Goal: Complete application form: Complete application form

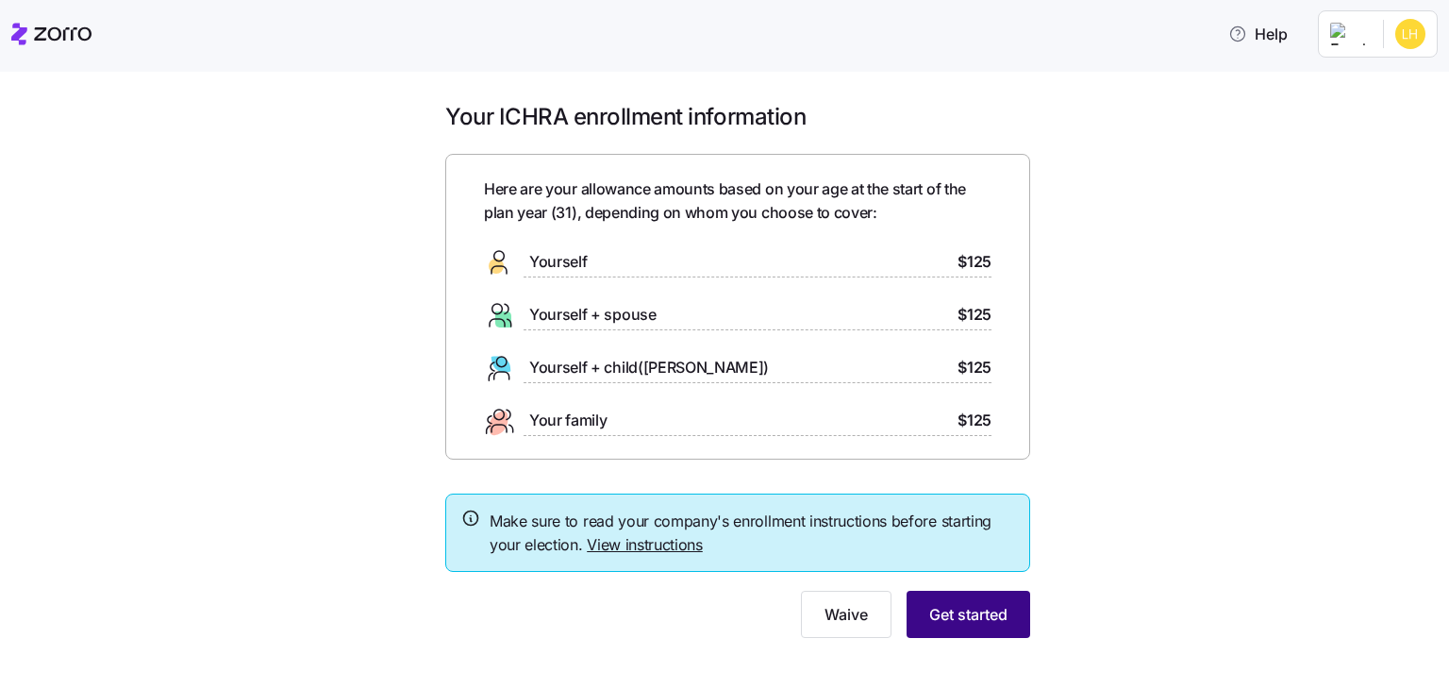
click at [982, 610] on span "Get started" at bounding box center [968, 614] width 78 height 23
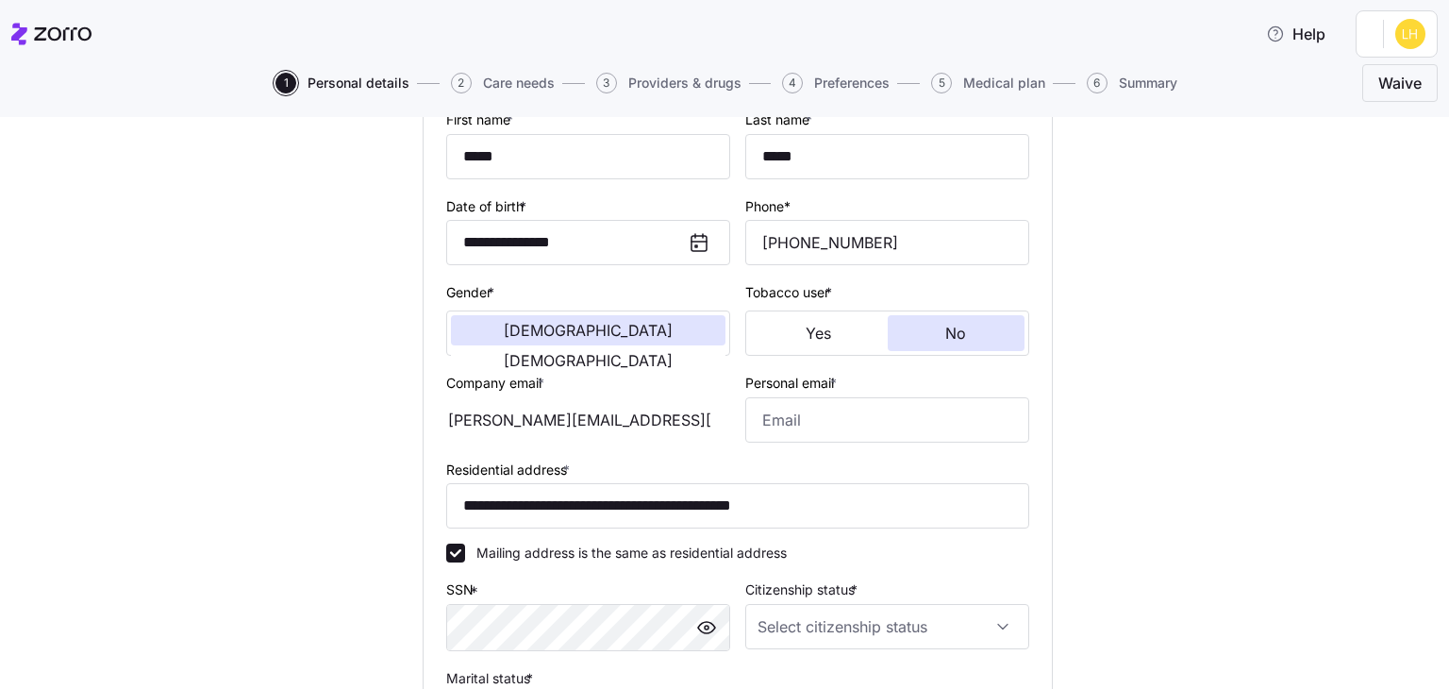
scroll to position [216, 0]
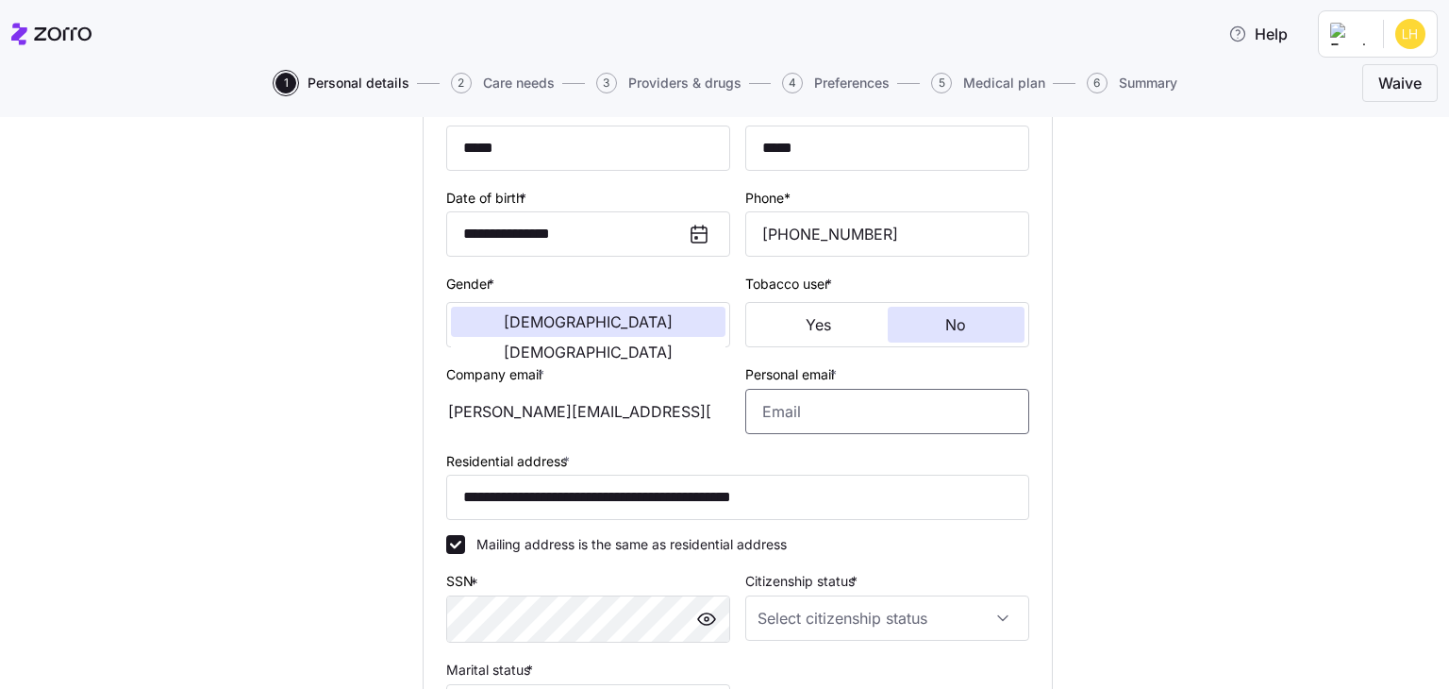
click at [906, 419] on input "Personal email *" at bounding box center [887, 411] width 284 height 45
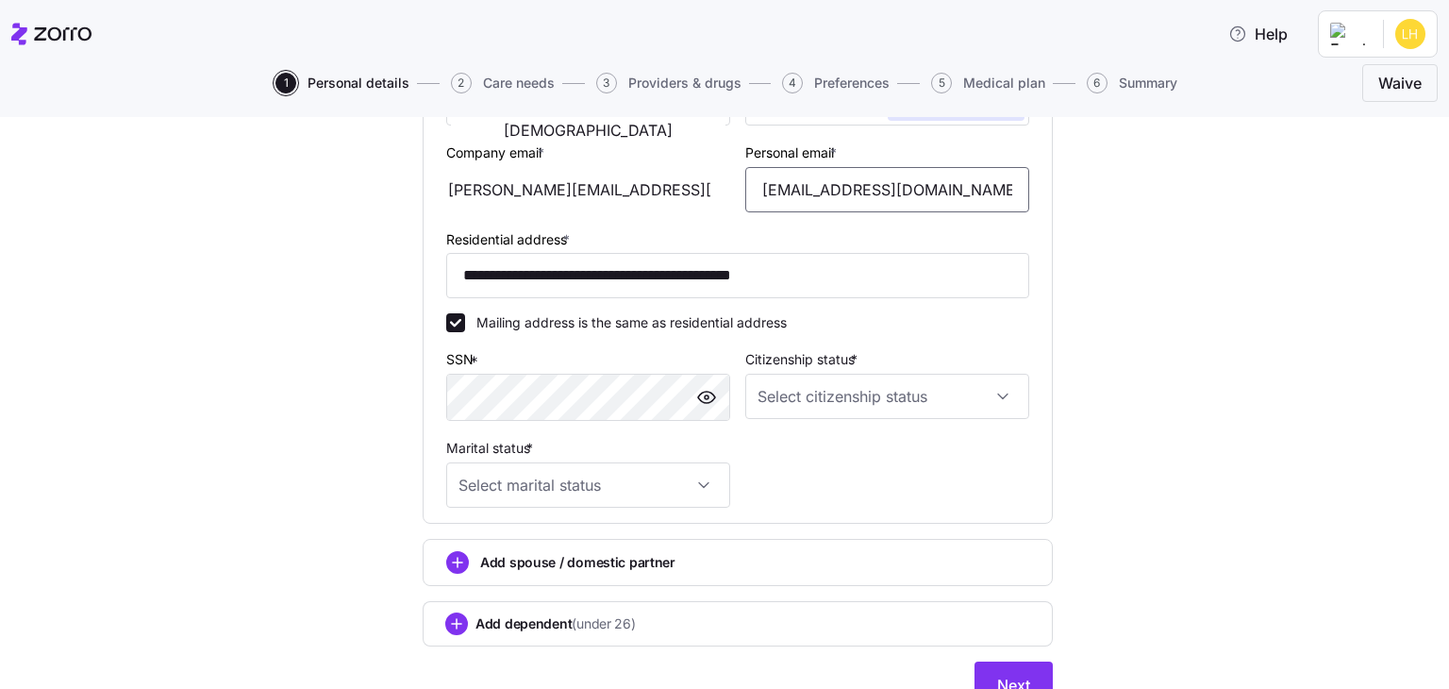
scroll to position [451, 0]
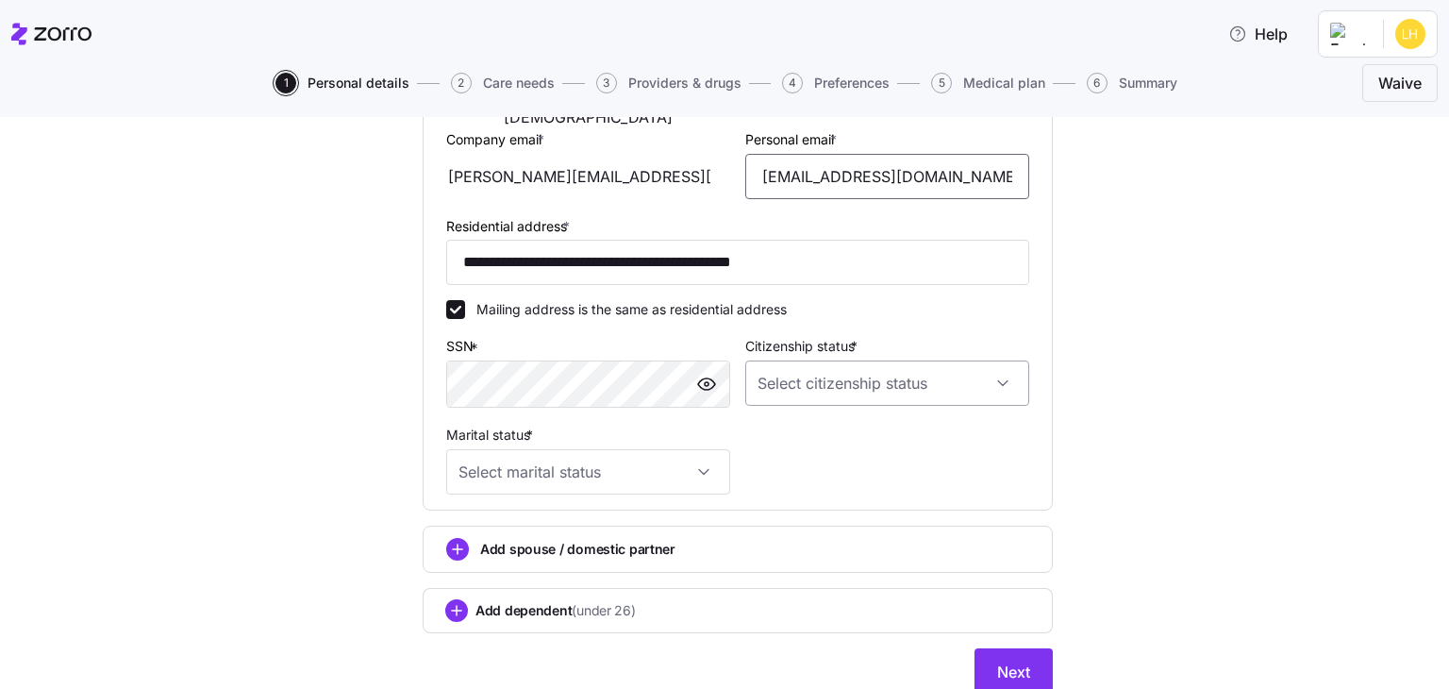
type input "[EMAIL_ADDRESS][DOMAIN_NAME]"
click at [988, 382] on input "Citizenship status *" at bounding box center [887, 382] width 284 height 45
click at [954, 435] on div "[DEMOGRAPHIC_DATA] citizen" at bounding box center [879, 438] width 269 height 40
type input "[DEMOGRAPHIC_DATA] citizen"
click at [687, 473] on input "Marital status *" at bounding box center [588, 471] width 284 height 45
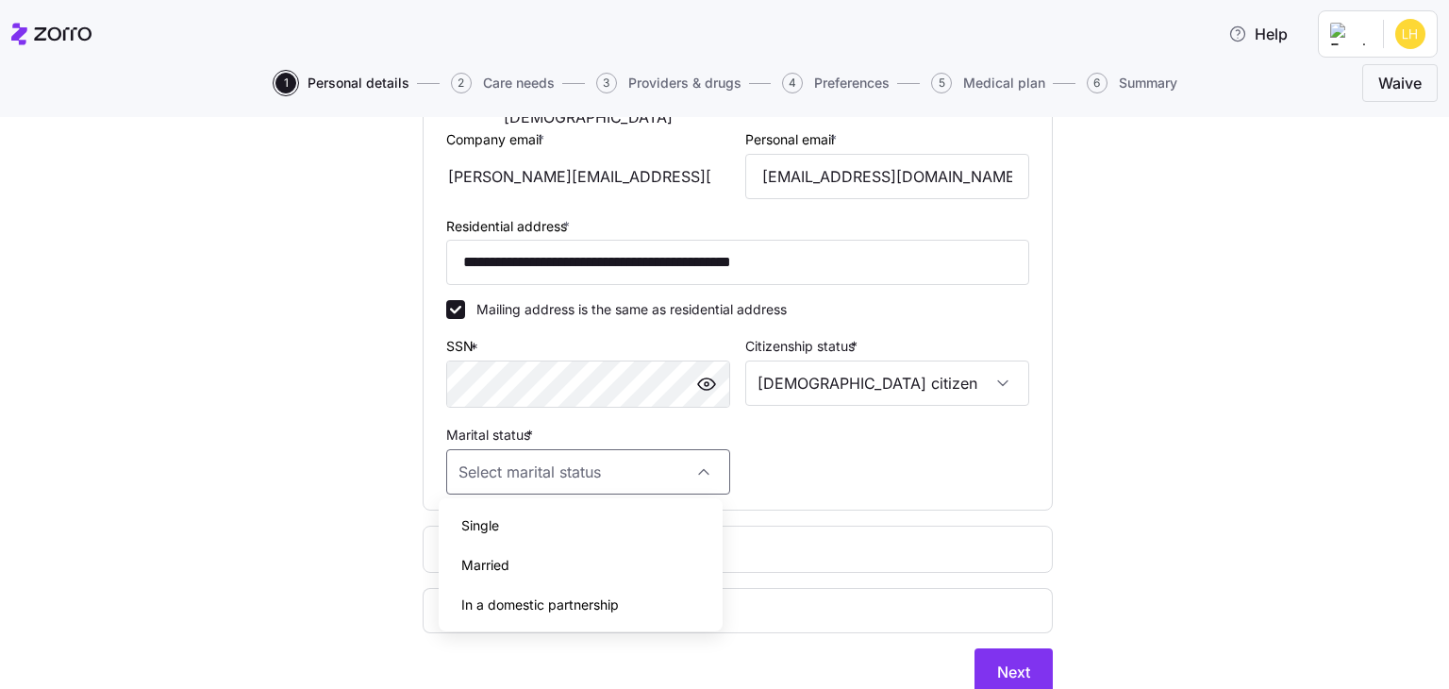
click at [660, 559] on div "Married" at bounding box center [580, 565] width 269 height 40
type input "Married"
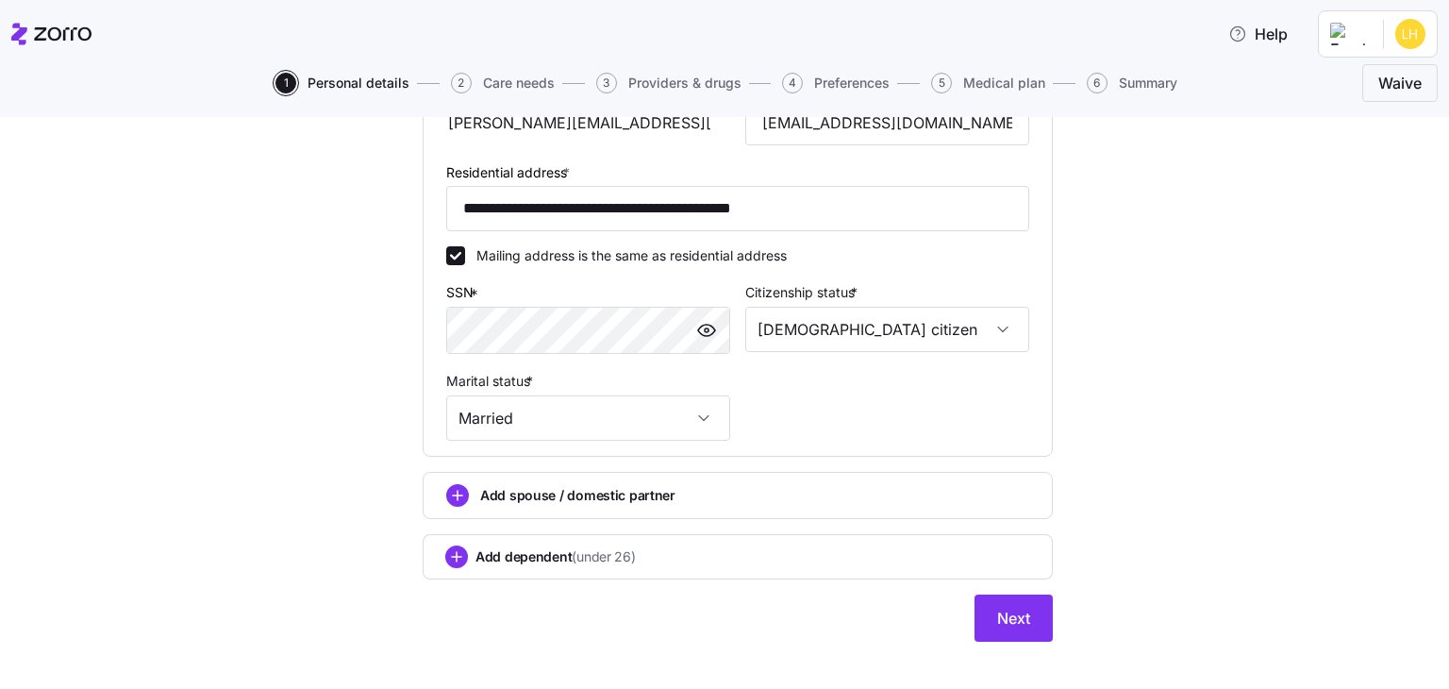
scroll to position [522, 0]
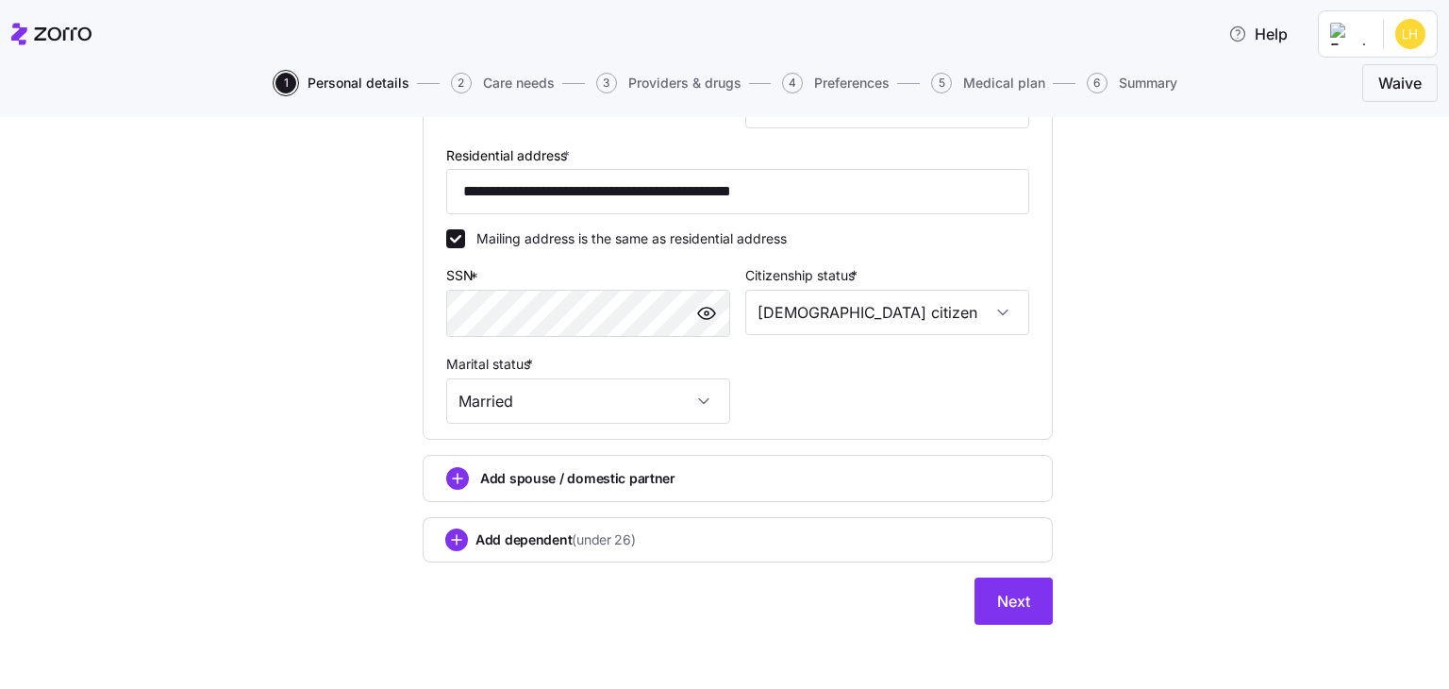
click at [523, 480] on span "Add spouse / domestic partner" at bounding box center [577, 478] width 195 height 19
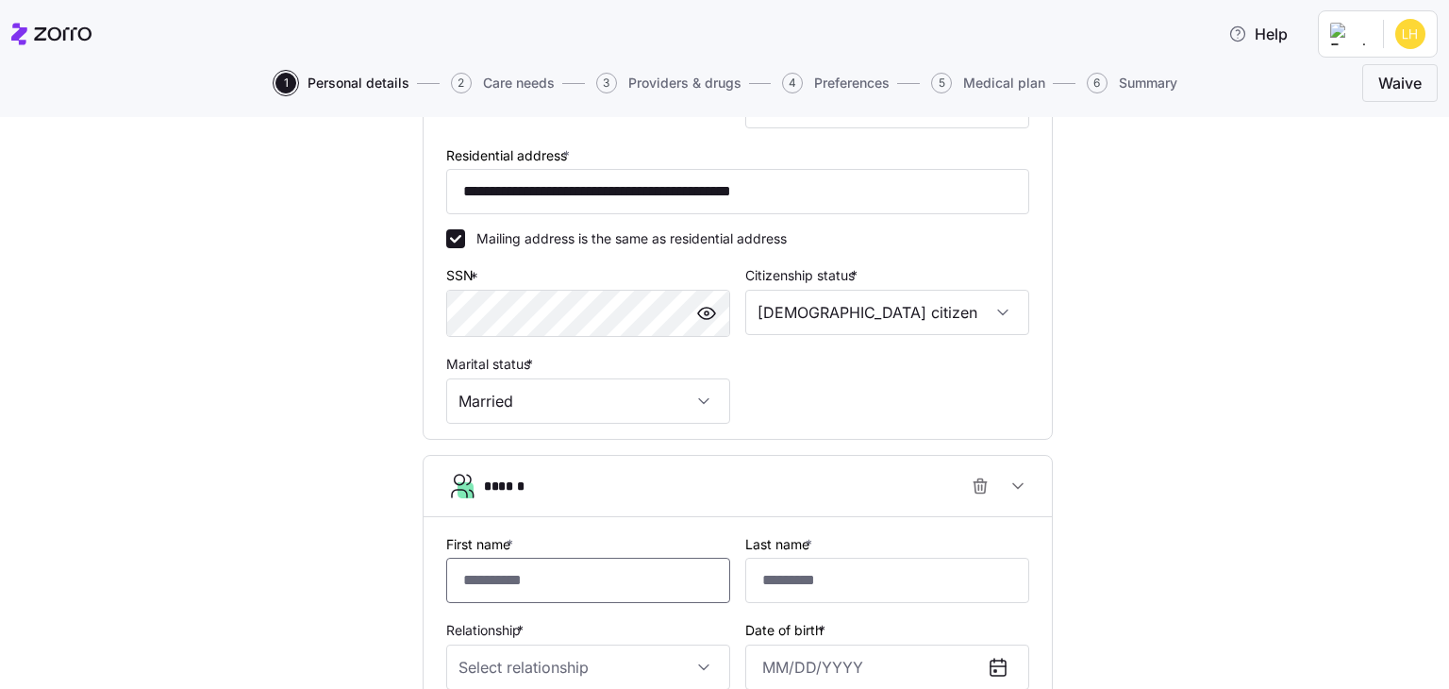
click at [593, 585] on input "First name *" at bounding box center [588, 579] width 284 height 45
type input "*****"
click at [706, 664] on input "Relationship *" at bounding box center [588, 666] width 284 height 45
click at [607, 553] on div "Spouse" at bounding box center [580, 566] width 269 height 40
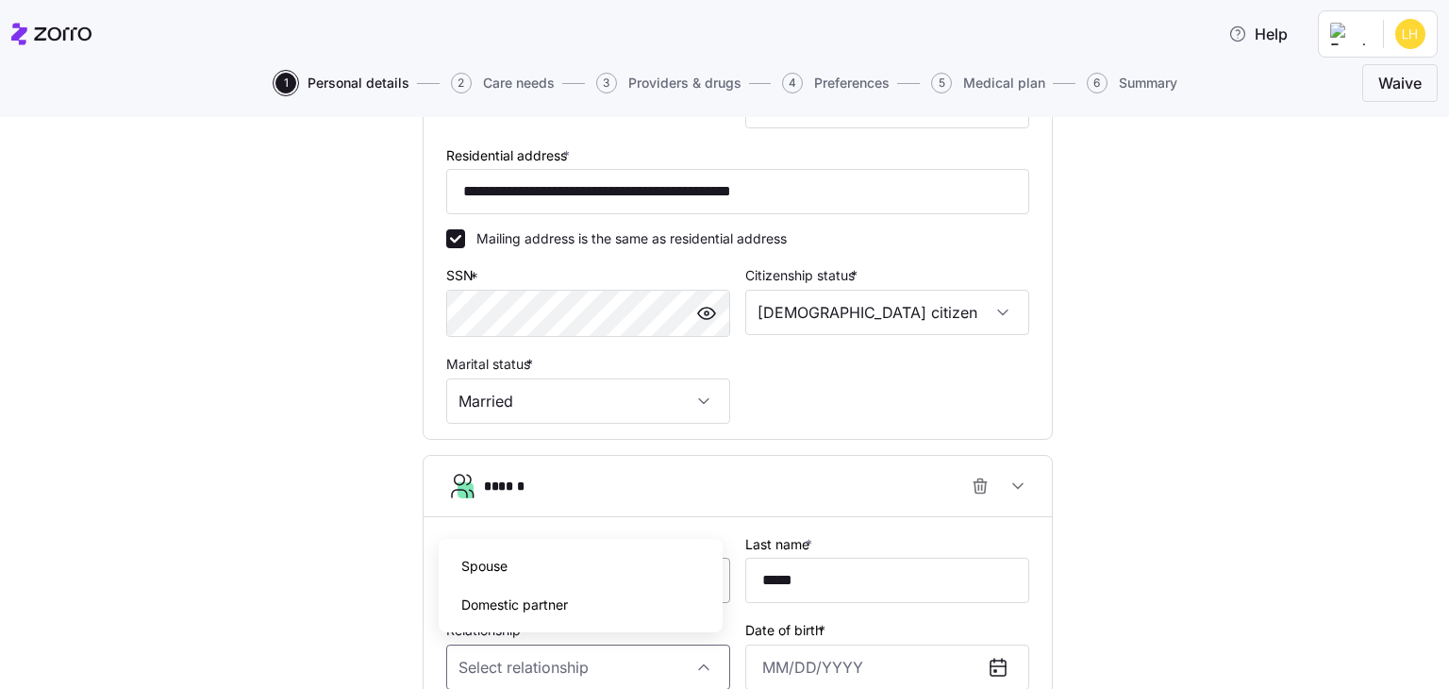
type input "Spouse"
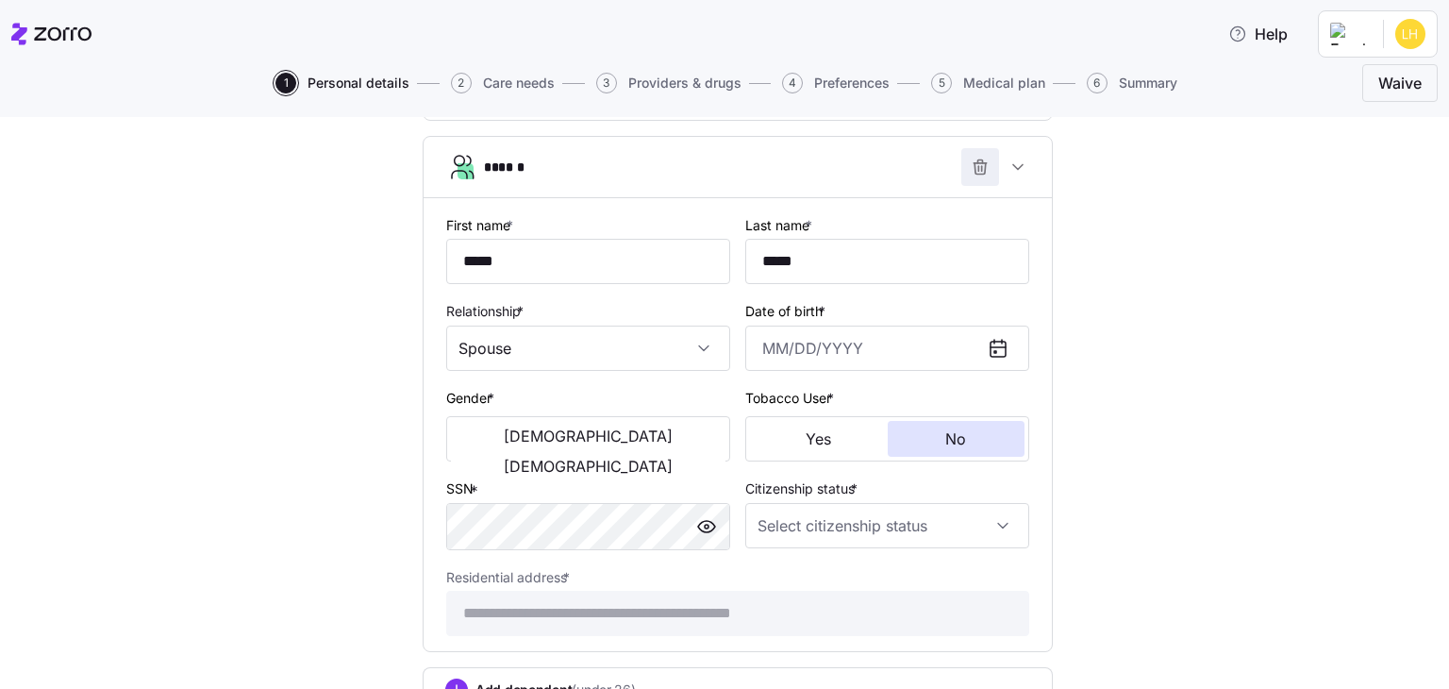
scroll to position [841, 0]
click at [990, 352] on icon at bounding box center [997, 347] width 15 height 15
click at [988, 344] on icon at bounding box center [998, 347] width 23 height 23
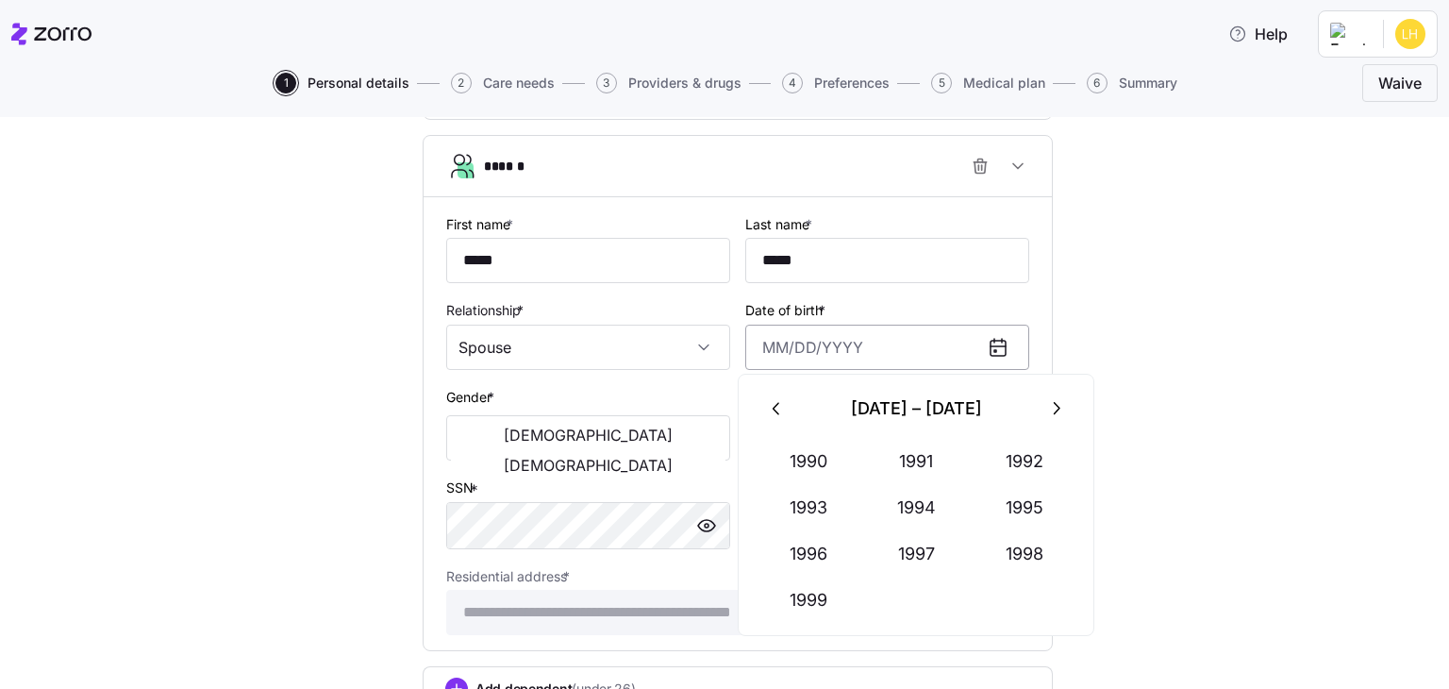
click at [921, 351] on input "Date of birth *" at bounding box center [887, 346] width 284 height 45
click at [816, 512] on button "1993" at bounding box center [809, 507] width 108 height 45
click at [1012, 453] on button "Mar" at bounding box center [1025, 461] width 108 height 45
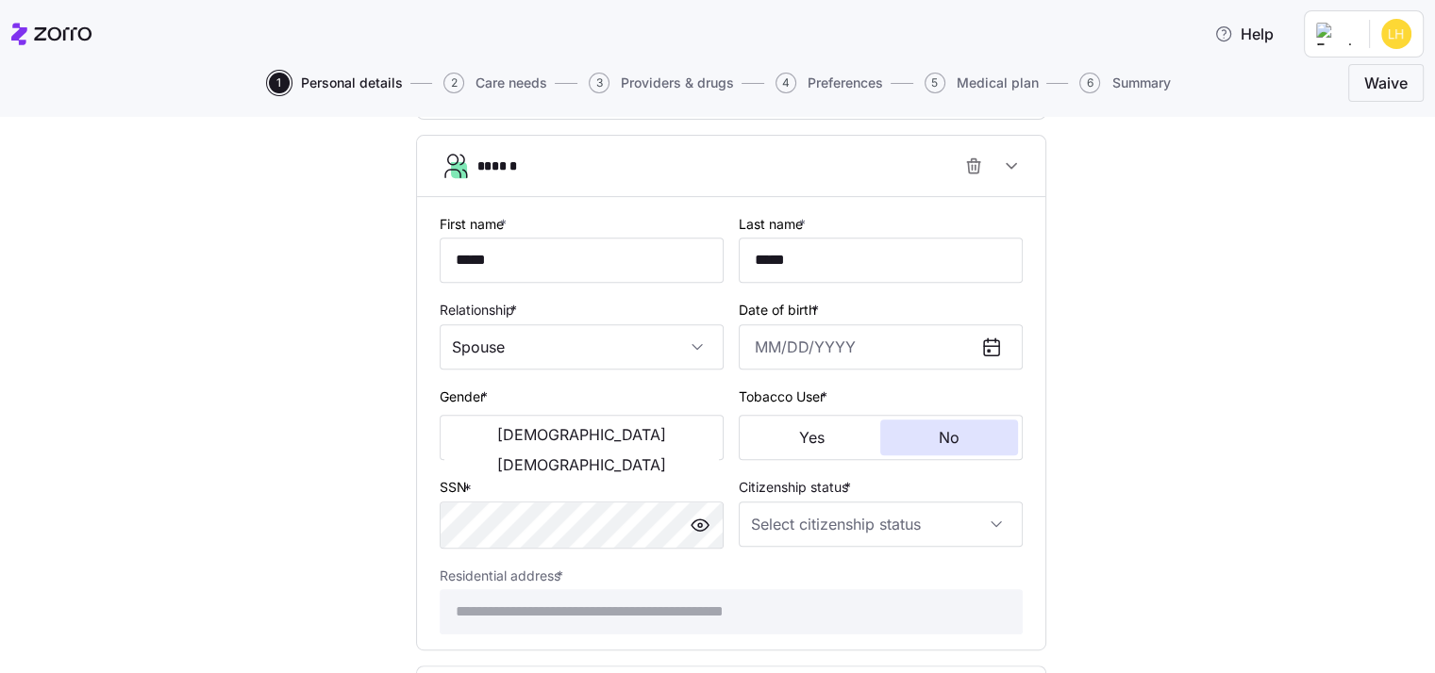
click at [1270, 437] on div "**********" at bounding box center [730, 51] width 1355 height 1490
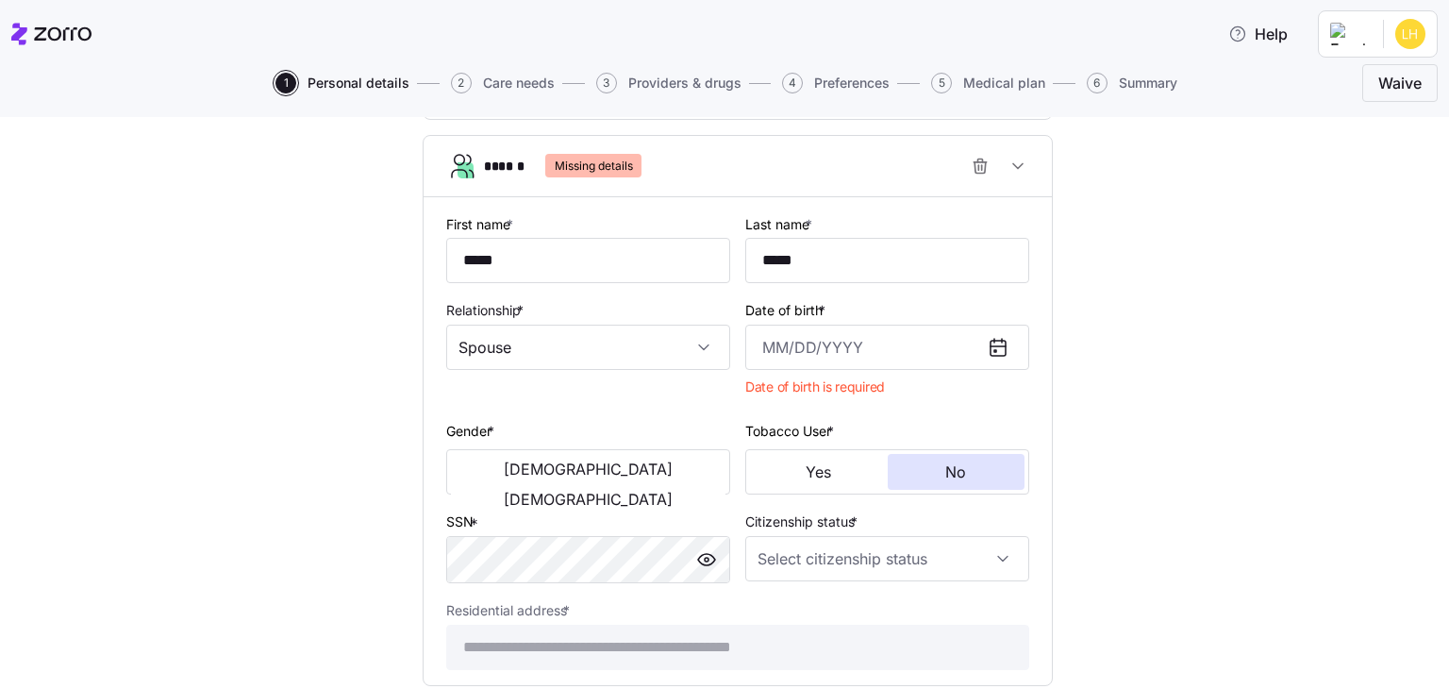
click at [987, 343] on icon at bounding box center [998, 347] width 23 height 23
click at [994, 346] on icon at bounding box center [998, 347] width 23 height 23
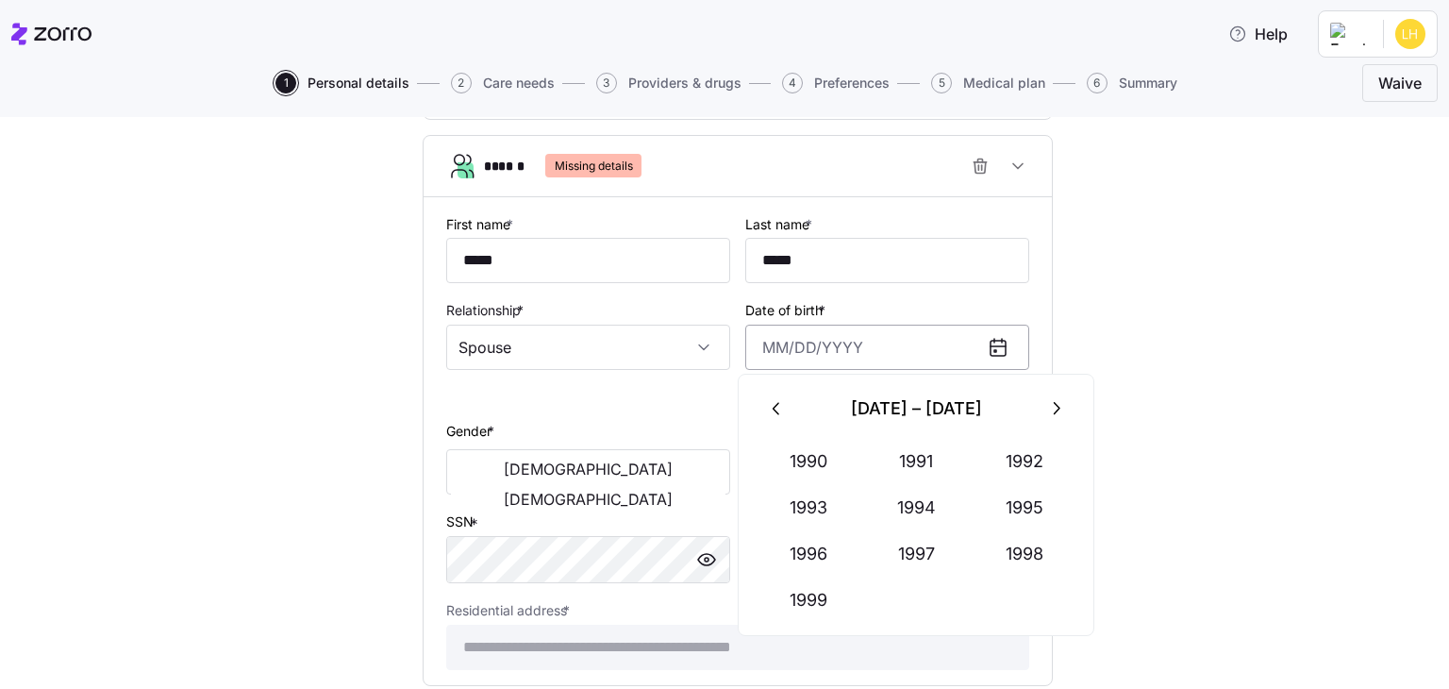
click at [898, 339] on input "Date of birth *" at bounding box center [887, 346] width 284 height 45
click at [799, 506] on button "1993" at bounding box center [809, 507] width 108 height 45
click at [987, 468] on button "Mar" at bounding box center [1025, 461] width 108 height 45
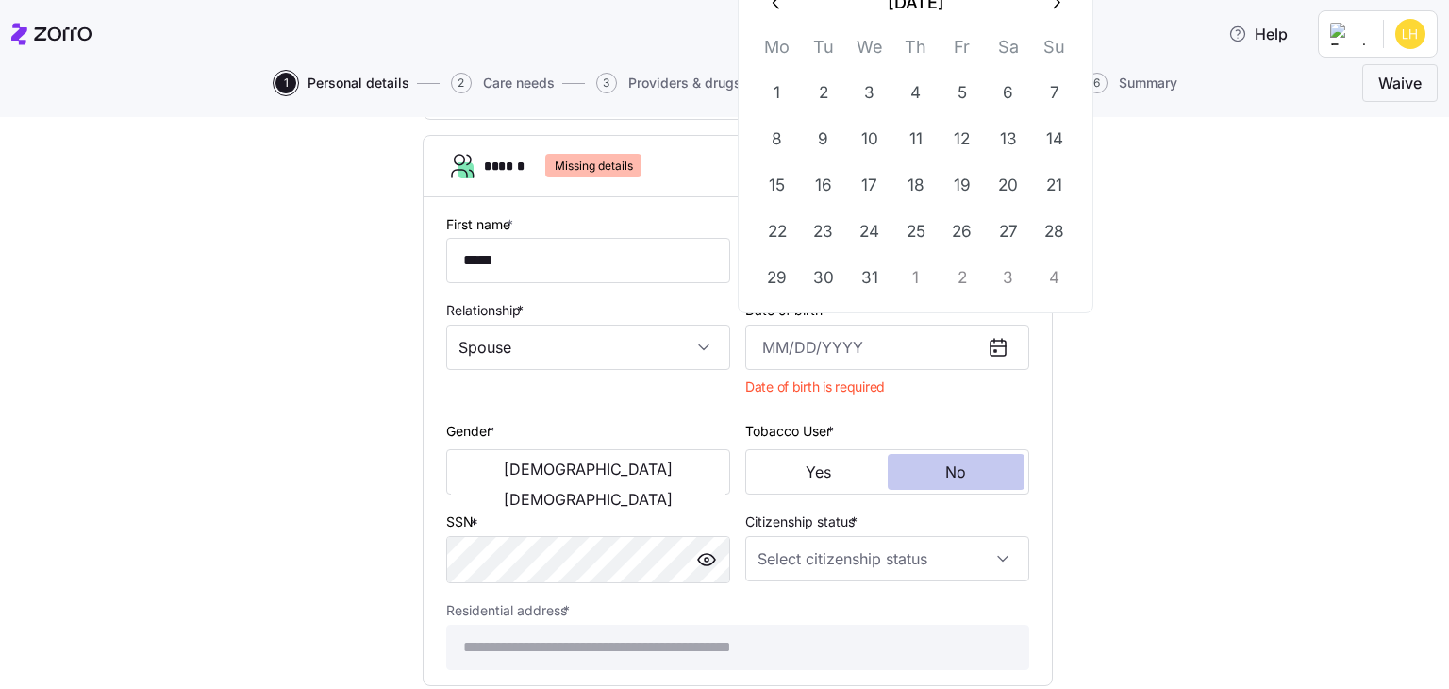
click at [1017, 457] on body "**********" at bounding box center [724, 338] width 1449 height 677
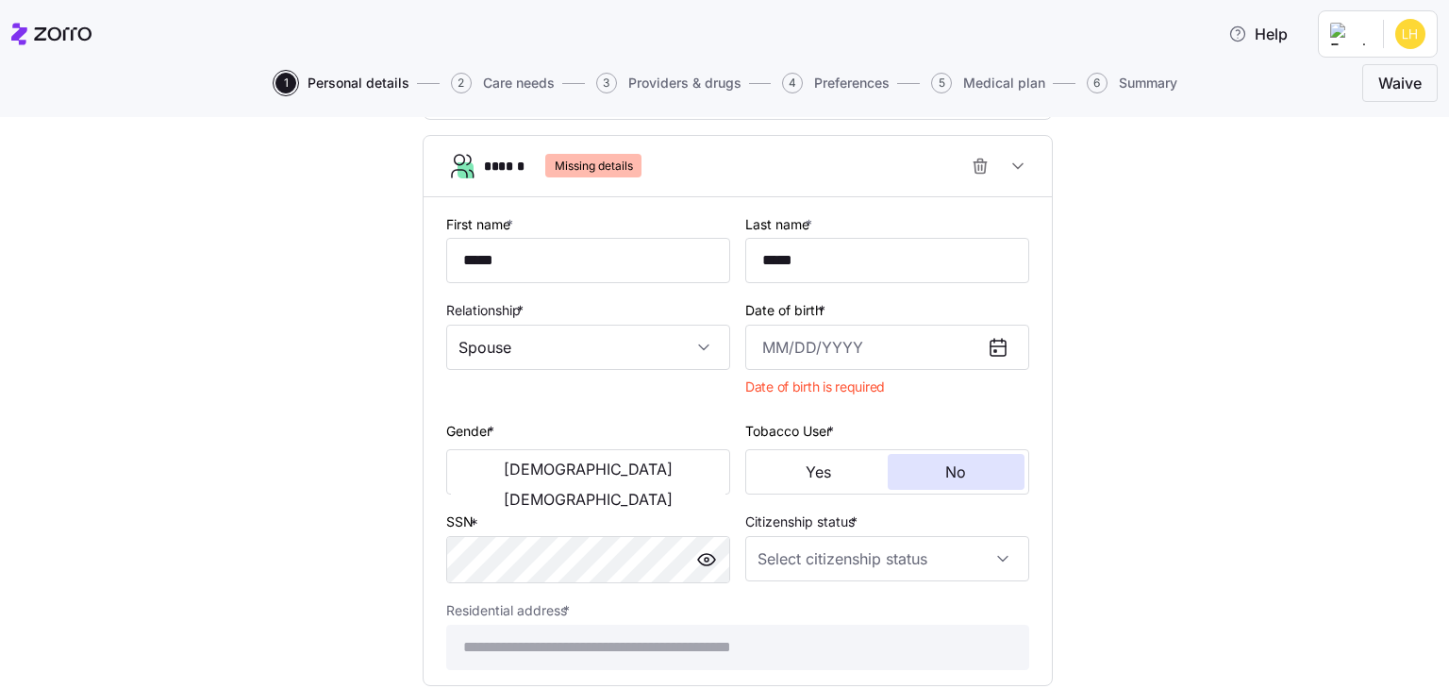
click at [1294, 381] on div "**********" at bounding box center [738, 68] width 1370 height 1525
click at [525, 461] on span "[DEMOGRAPHIC_DATA]" at bounding box center [588, 468] width 169 height 15
click at [916, 547] on input "Citizenship status *" at bounding box center [887, 558] width 284 height 45
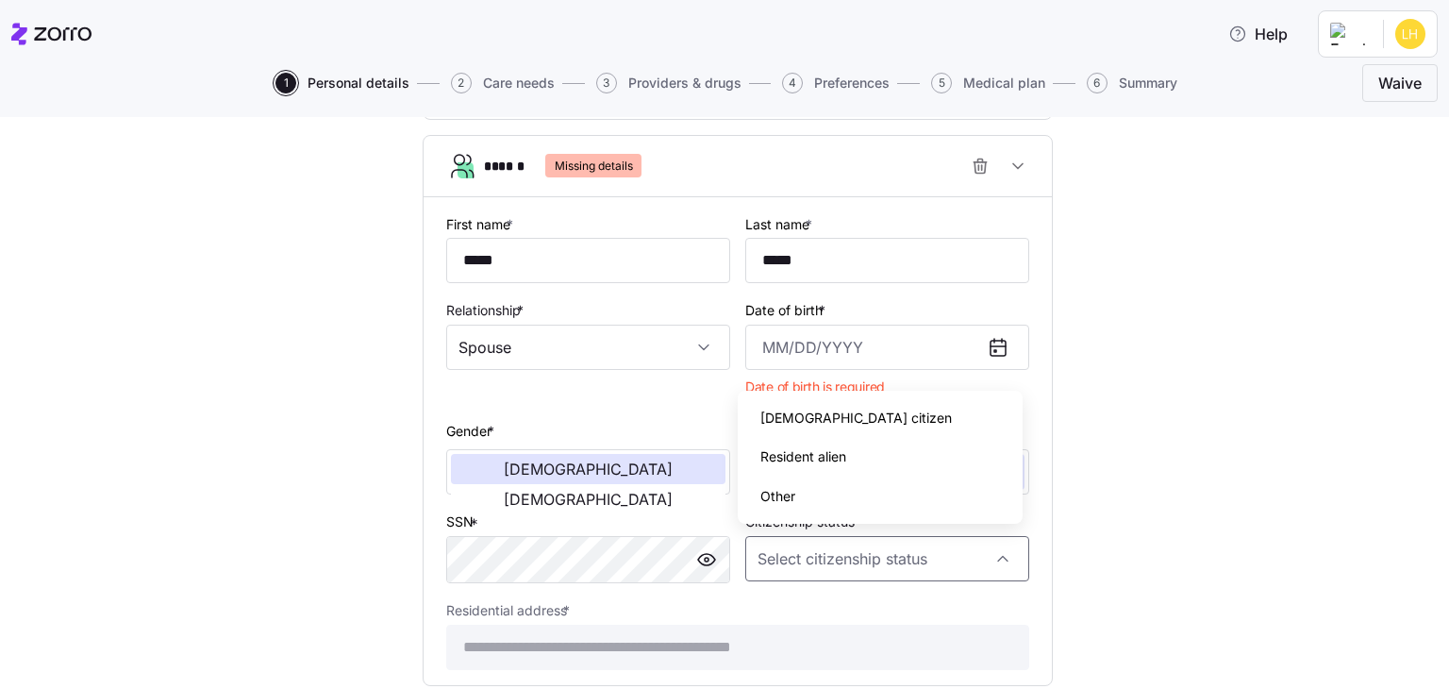
click at [876, 432] on div "[DEMOGRAPHIC_DATA] citizen" at bounding box center [879, 418] width 269 height 40
type input "[DEMOGRAPHIC_DATA] citizen"
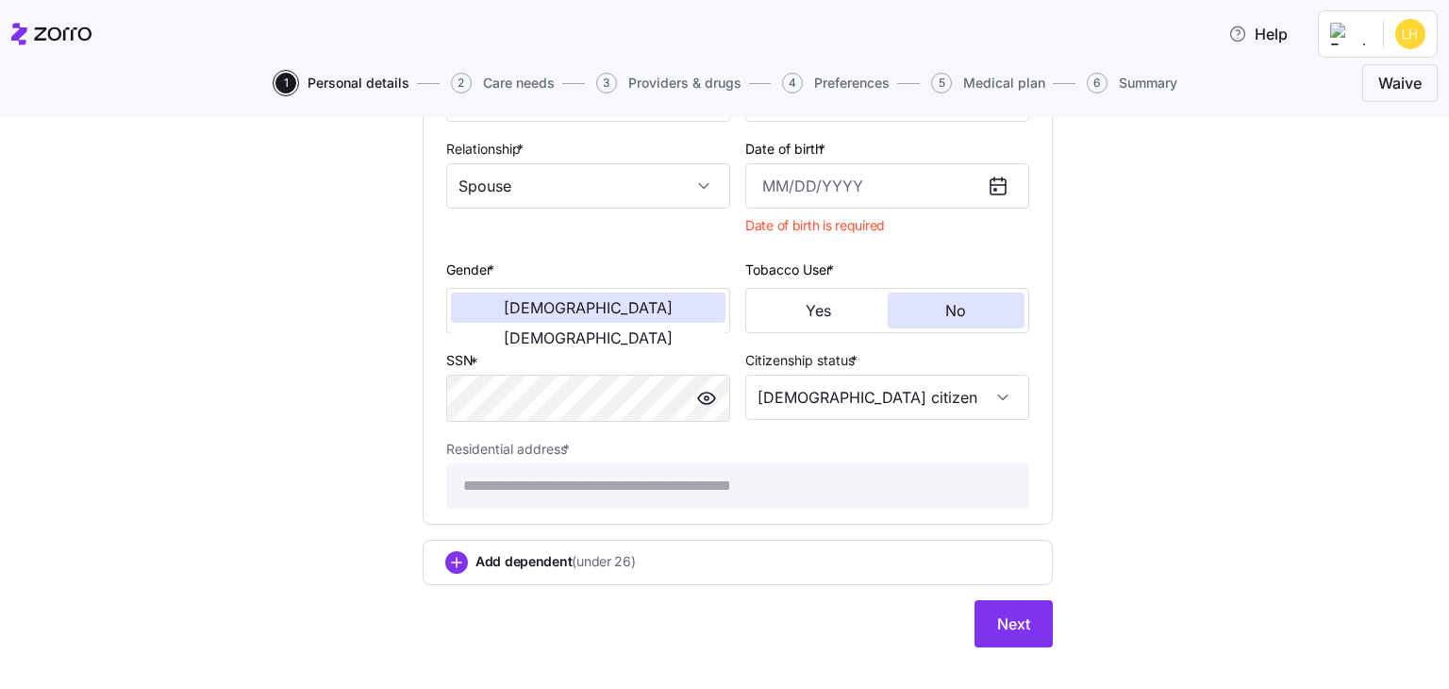
scroll to position [1004, 0]
click at [759, 181] on input "Date of birth *" at bounding box center [887, 184] width 284 height 45
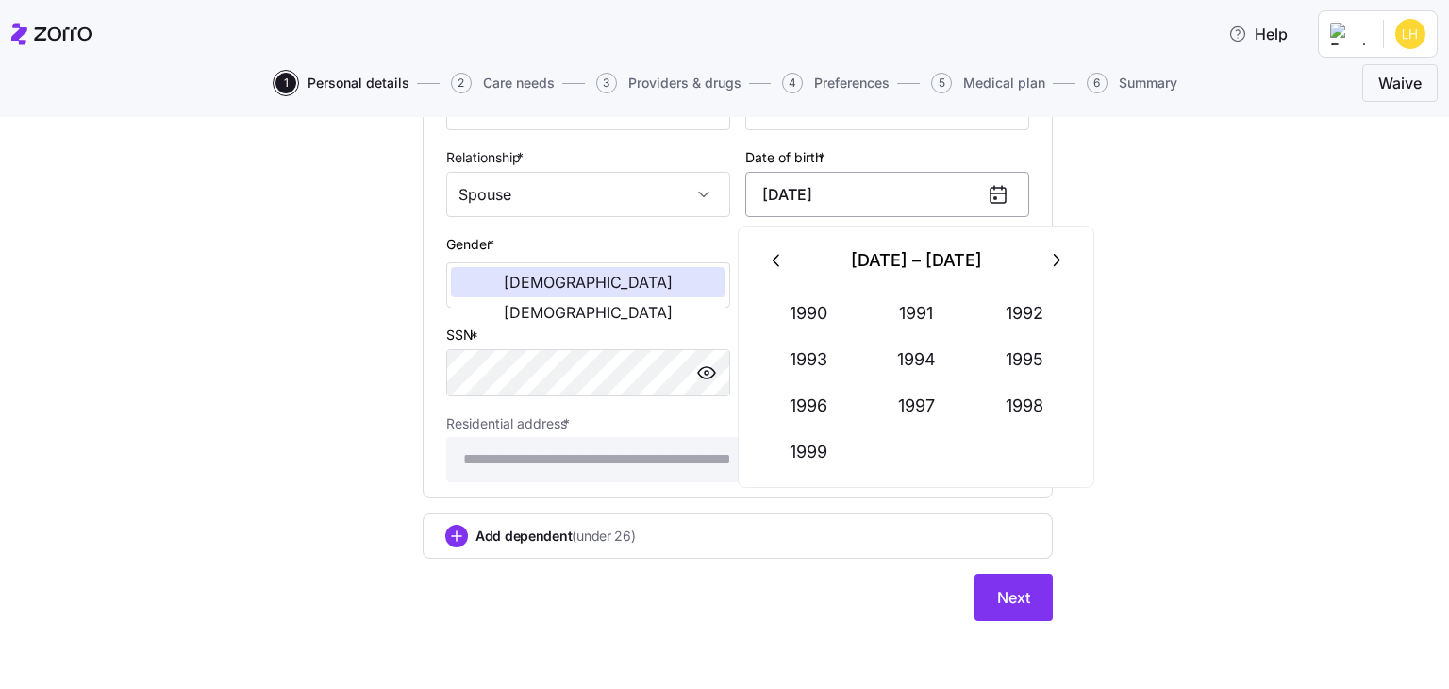
scroll to position [988, 0]
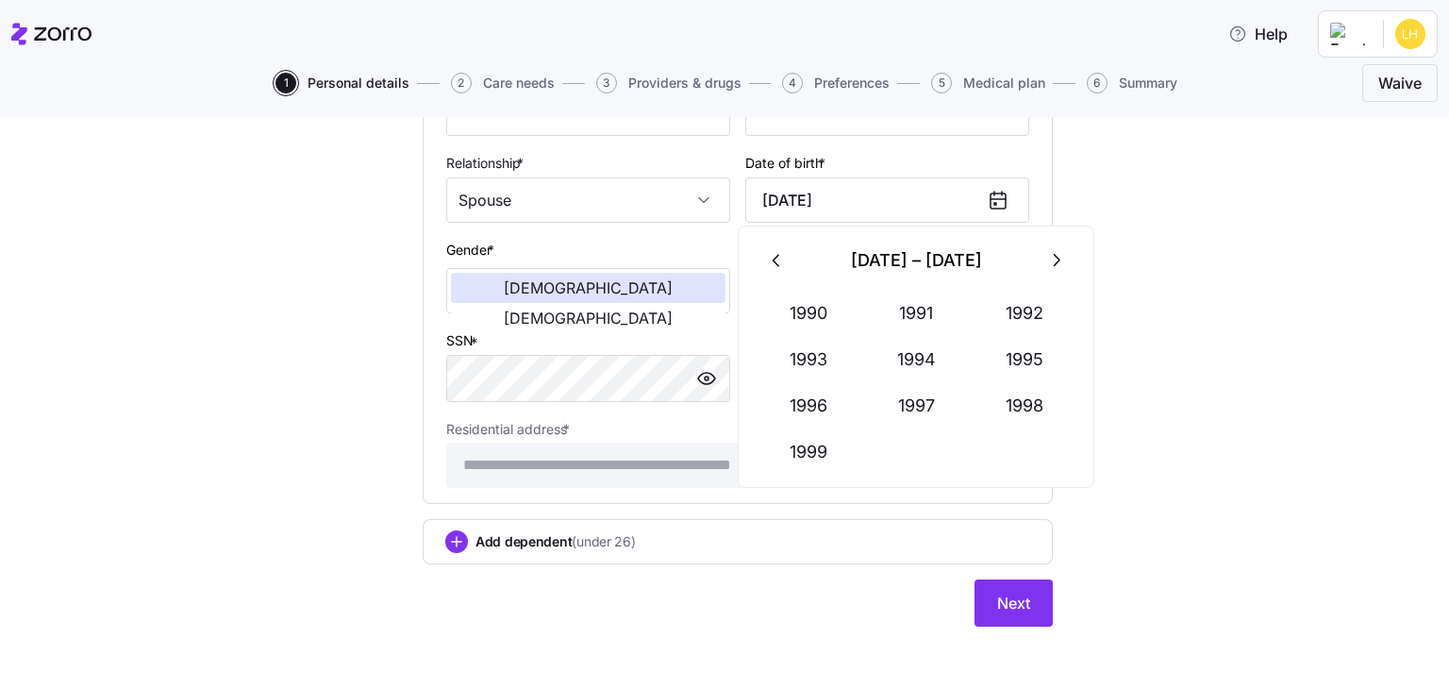
type input "[DATE]"
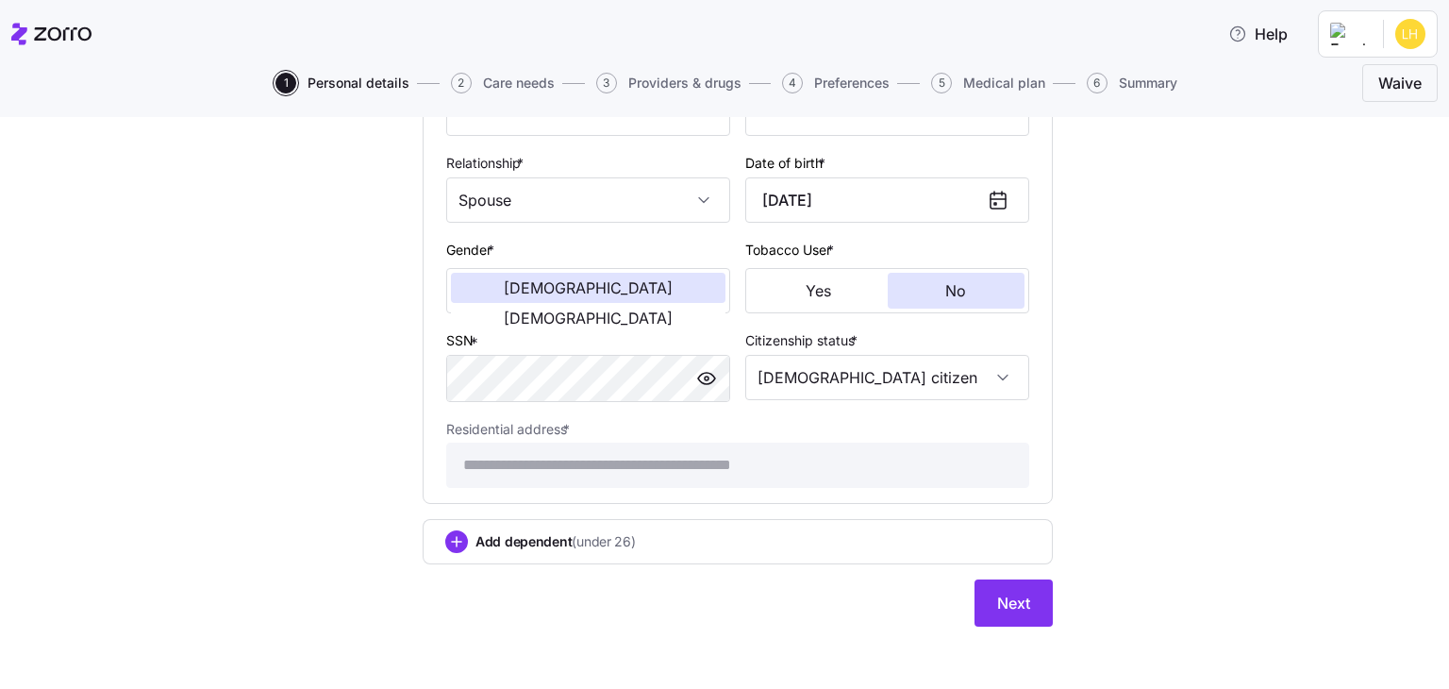
click at [1017, 597] on span "Next" at bounding box center [1013, 602] width 33 height 23
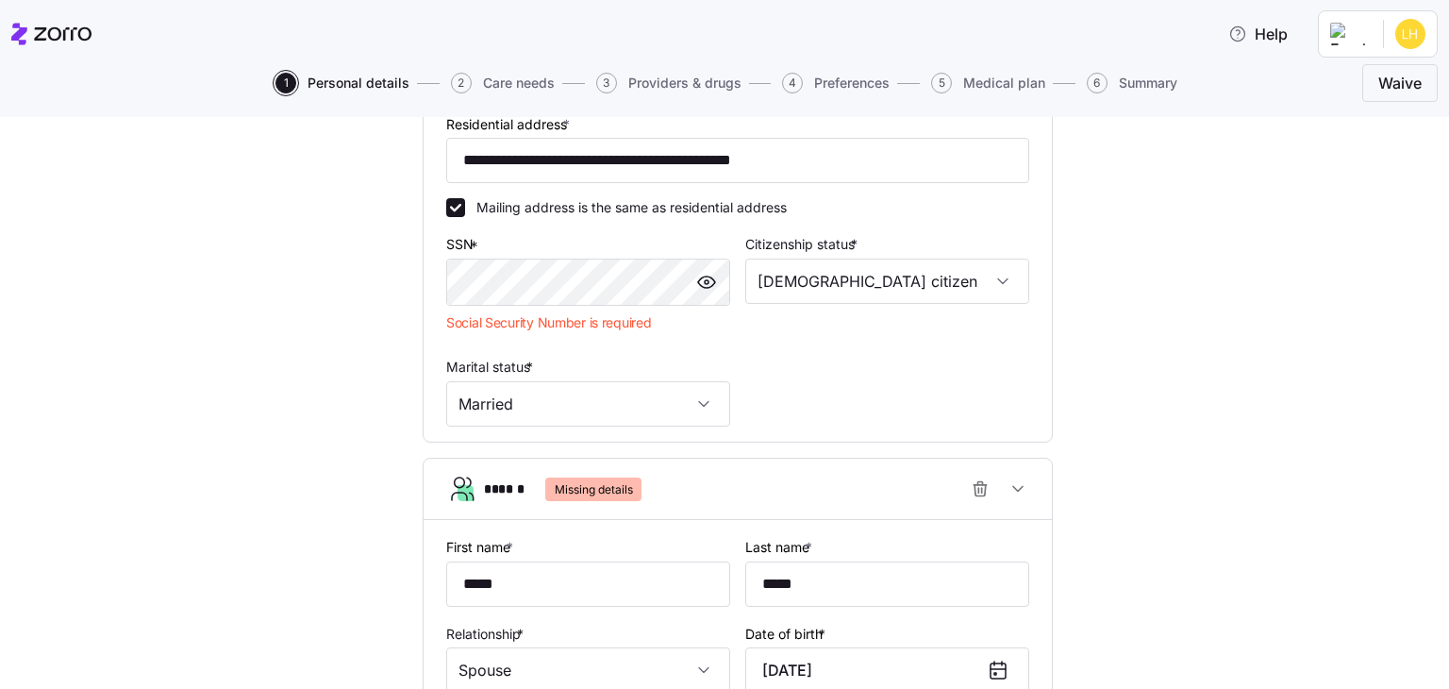
scroll to position [605, 0]
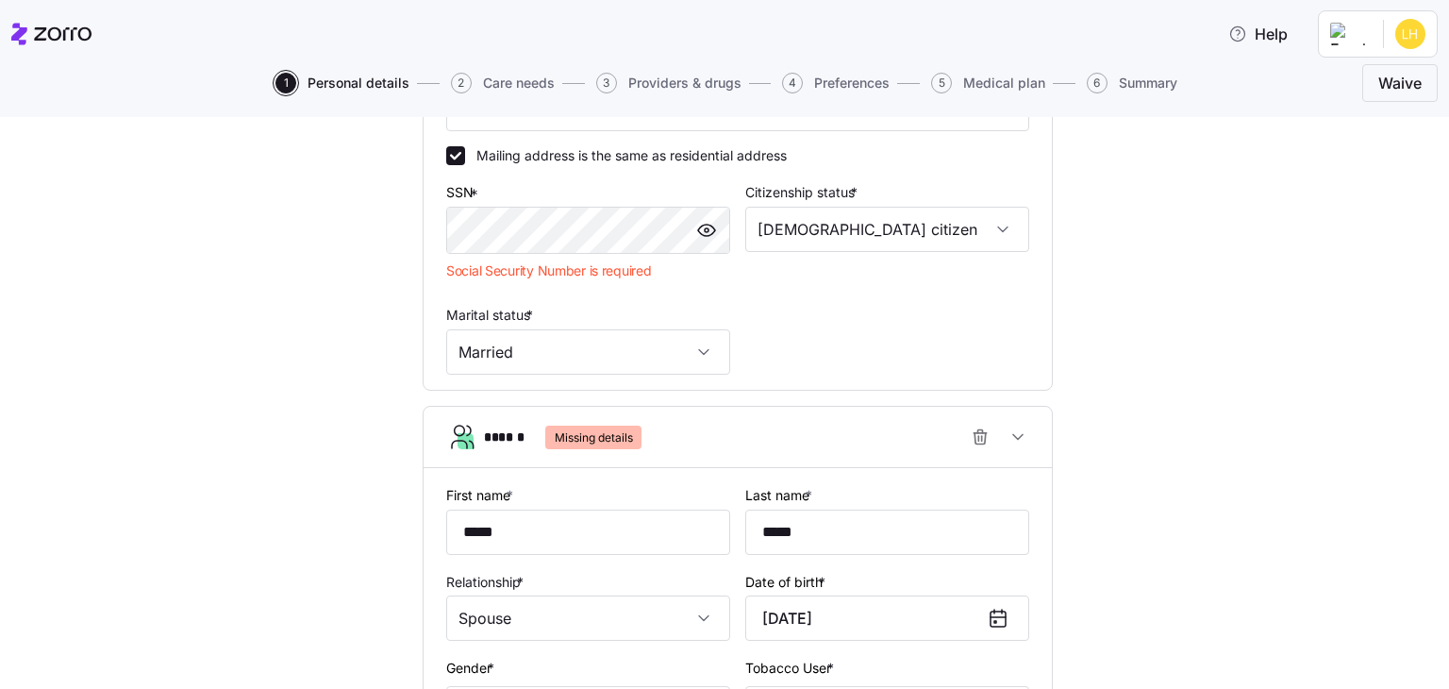
click at [1407, 39] on html "**********" at bounding box center [724, 338] width 1449 height 677
click at [1381, 78] on div "My settings" at bounding box center [1372, 85] width 99 height 21
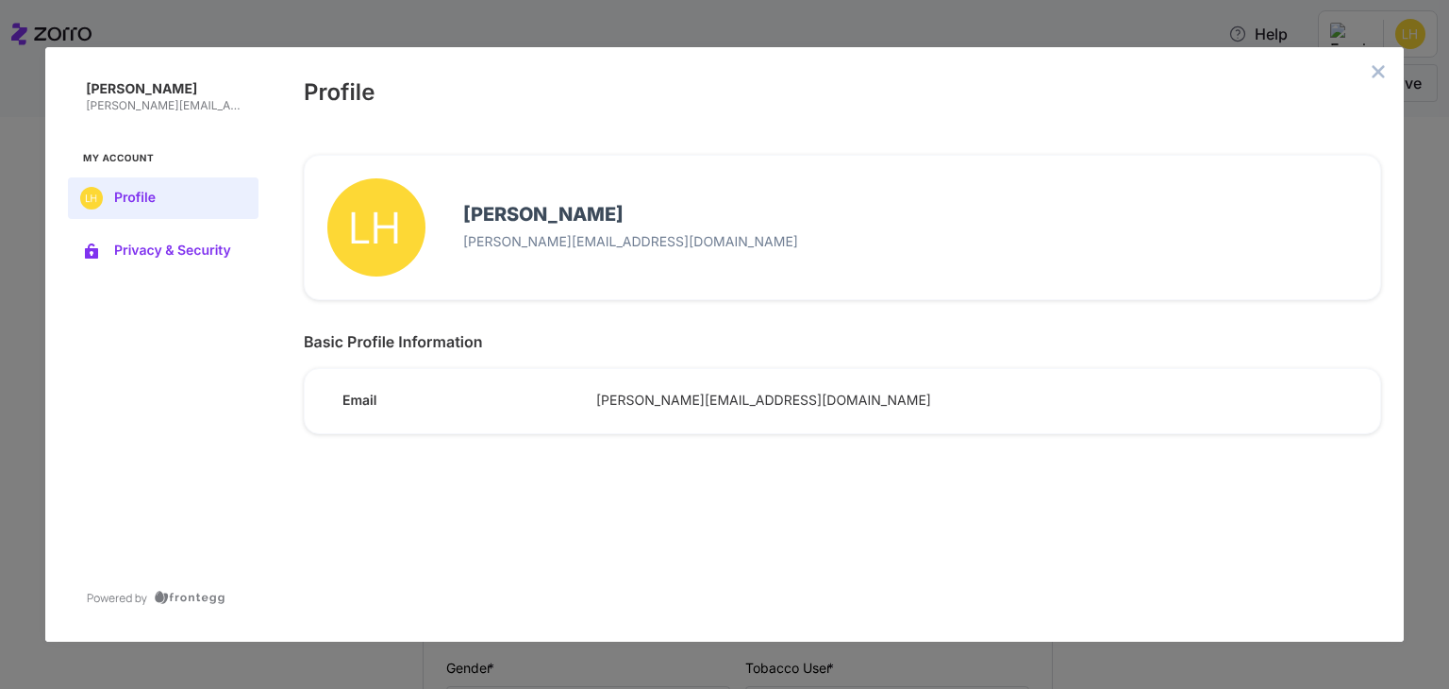
click at [177, 257] on button "Privacy & Security" at bounding box center [163, 251] width 191 height 42
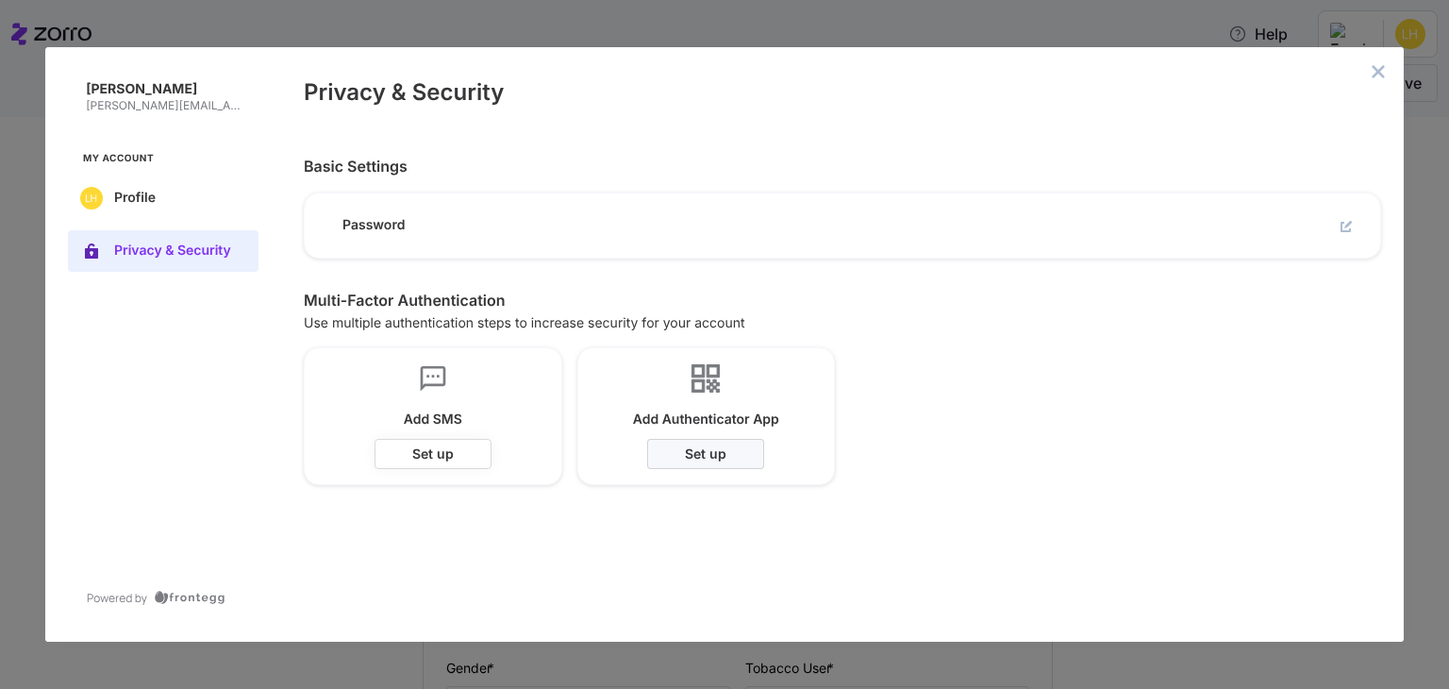
click at [0, 0] on span "Set up" at bounding box center [0, 0] width 0 height 0
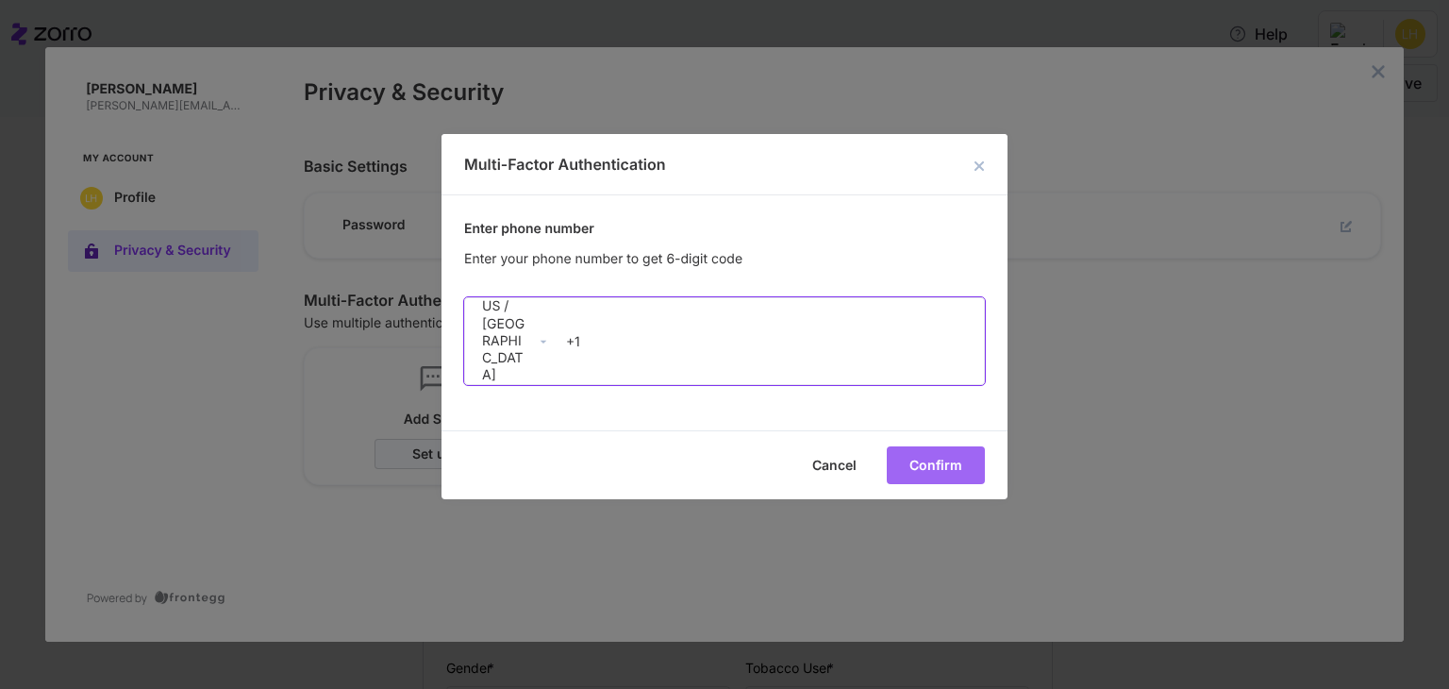
click at [611, 340] on input "+1" at bounding box center [770, 342] width 425 height 36
type input "[PHONE_NUMBER]"
click at [0, 0] on span "Confirm" at bounding box center [0, 0] width 0 height 0
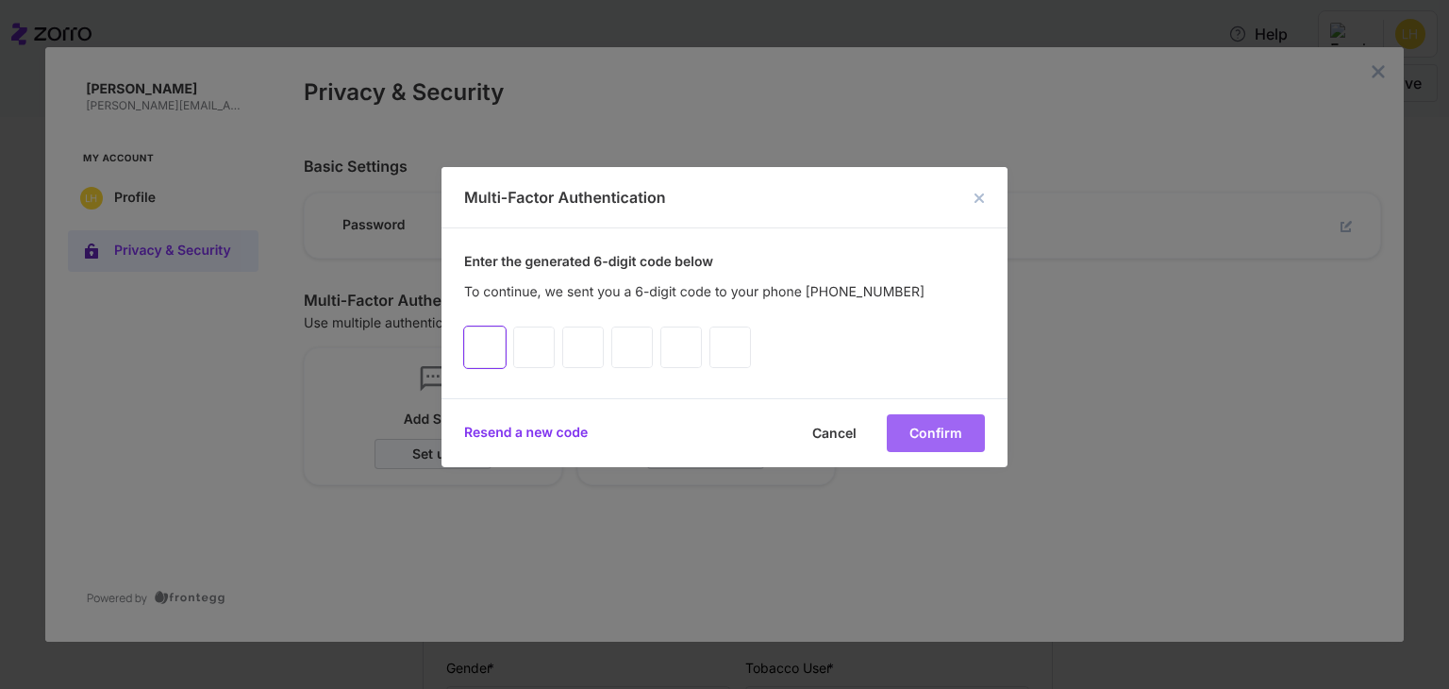
type input "8"
type input "6"
type input "0"
type input "4"
type input "2"
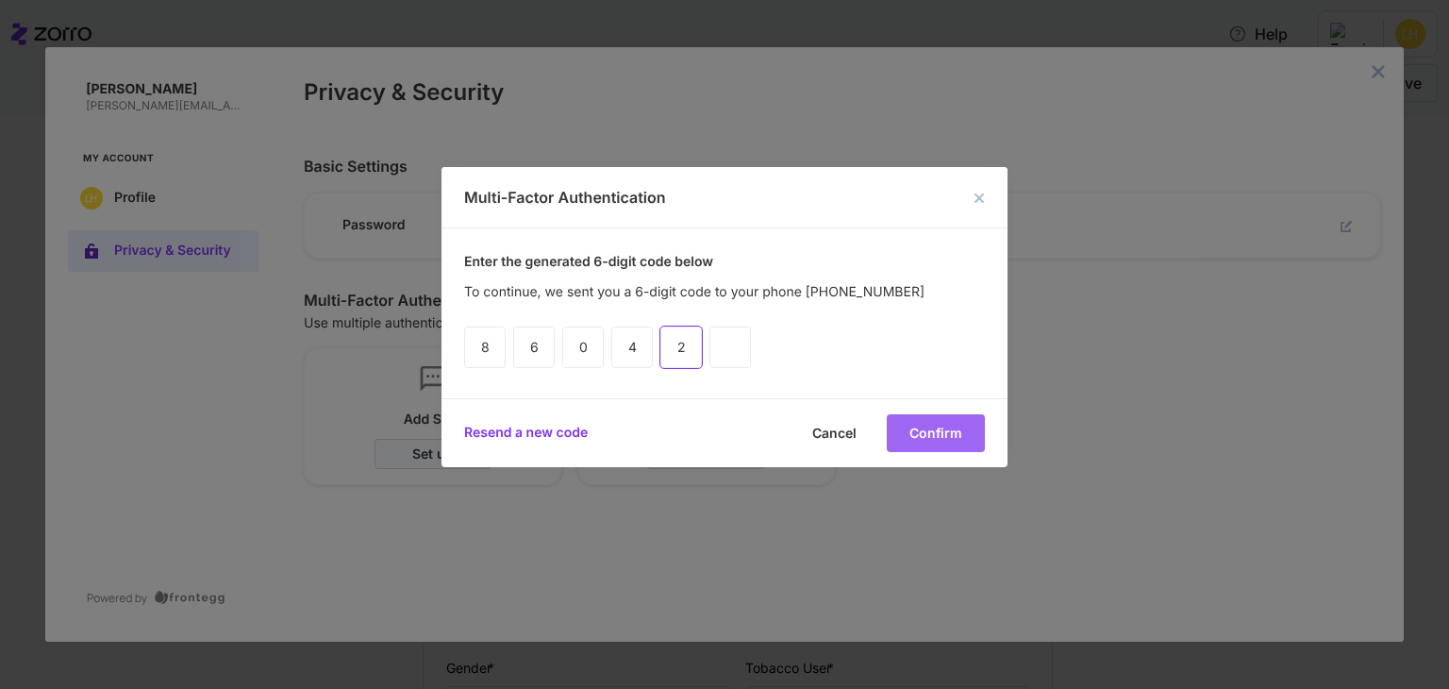
type input "8"
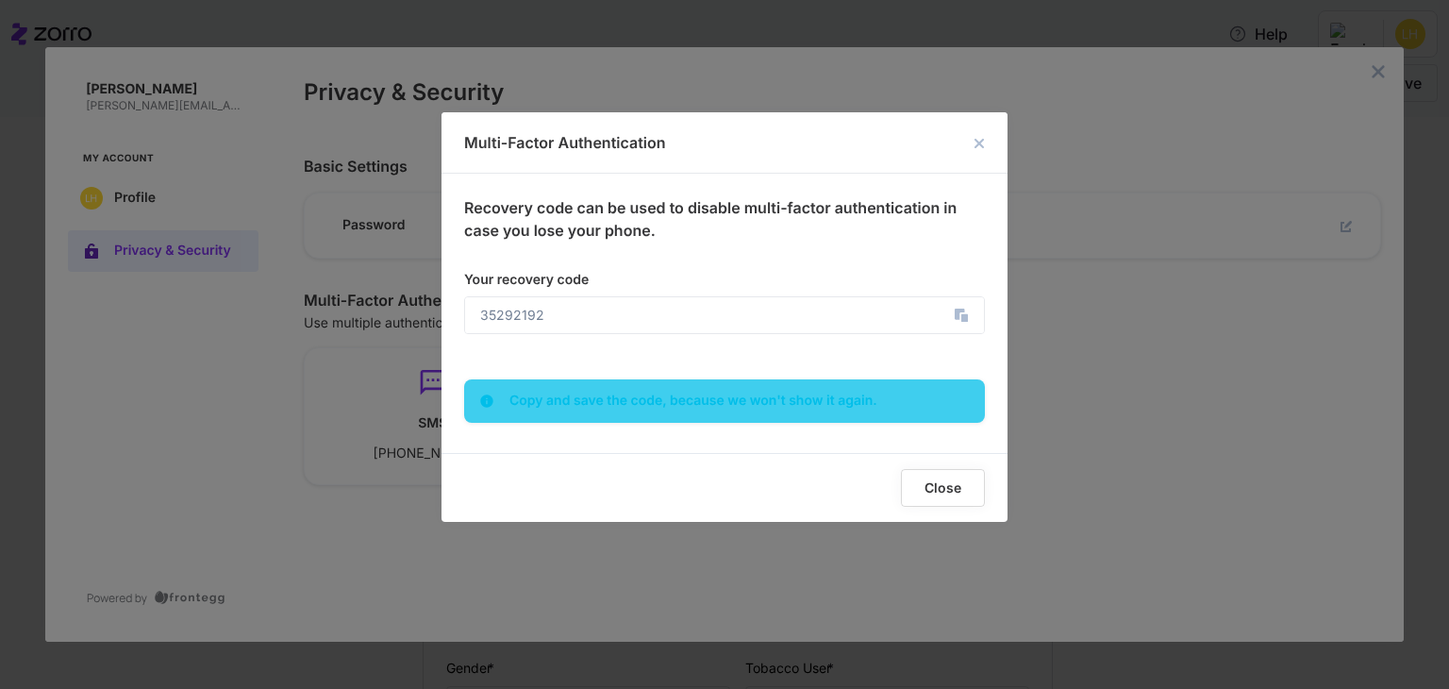
click at [955, 494] on button "Close" at bounding box center [943, 488] width 84 height 38
